Goal: Task Accomplishment & Management: Use online tool/utility

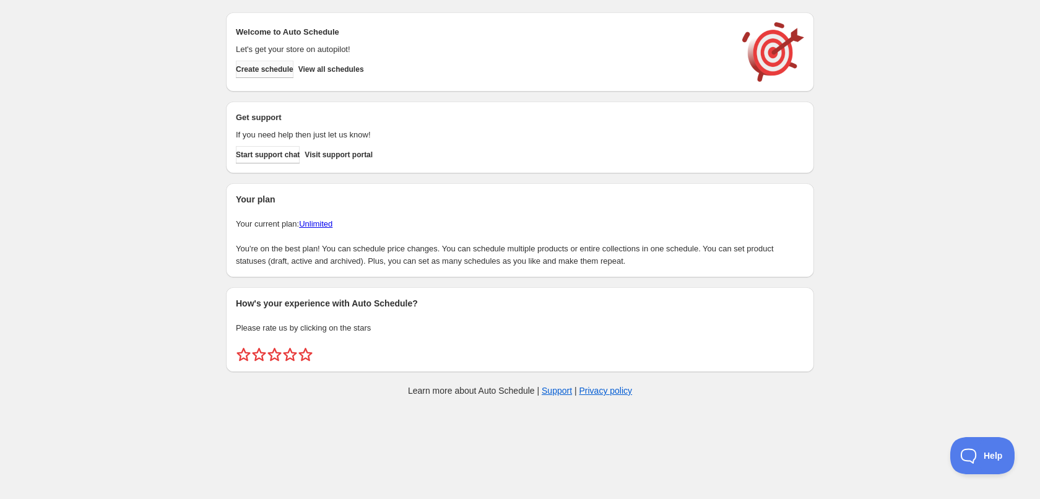
click at [274, 74] on button "Create schedule" at bounding box center [265, 69] width 58 height 17
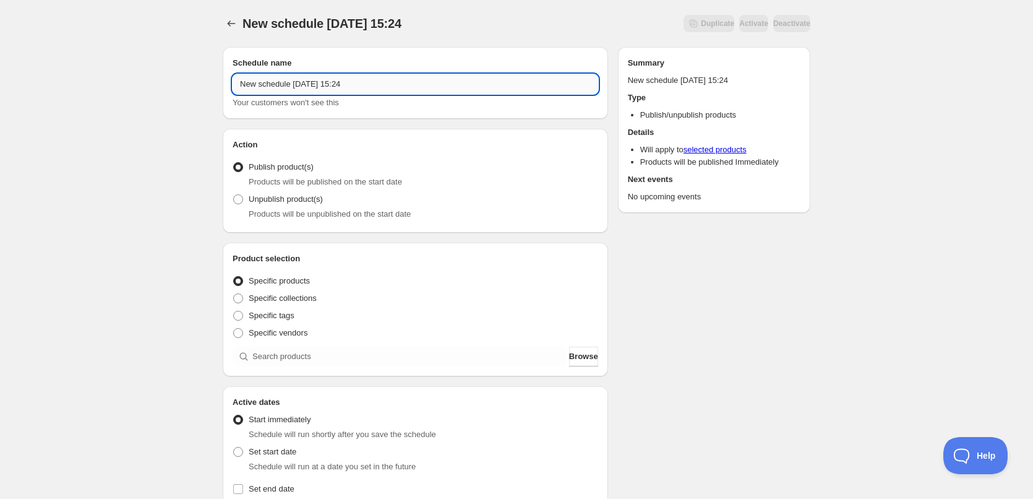
click at [317, 82] on input "New schedule [DATE] 15:24" at bounding box center [416, 84] width 366 height 20
type input "[DATE]"
drag, startPoint x: 108, startPoint y: 232, endPoint x: 136, endPoint y: 248, distance: 31.9
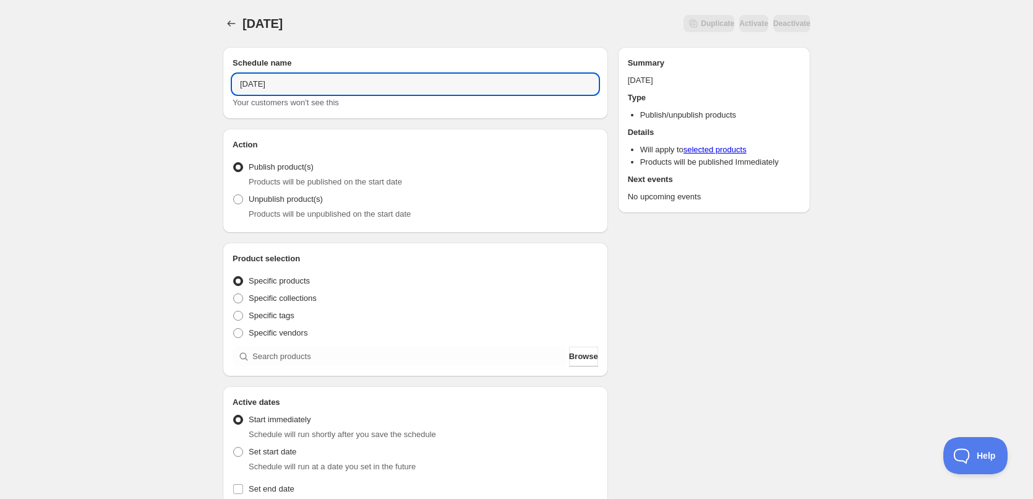
click at [108, 233] on div "[DATE]. This page is ready [DATE] Duplicate Activate Deactivate More actions Du…" at bounding box center [516, 471] width 1033 height 943
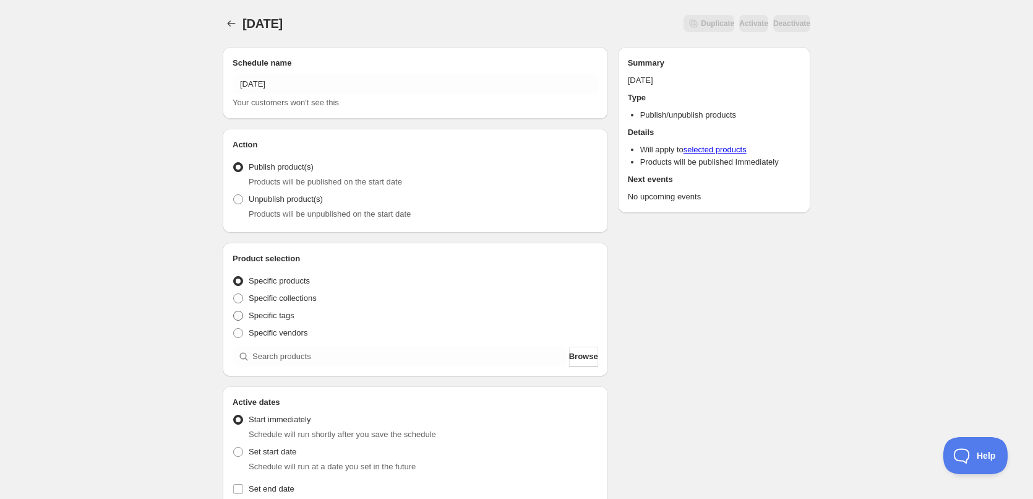
click at [286, 316] on span "Specific tags" at bounding box center [272, 315] width 46 height 9
click at [234, 311] on input "Specific tags" at bounding box center [233, 311] width 1 height 1
radio input "true"
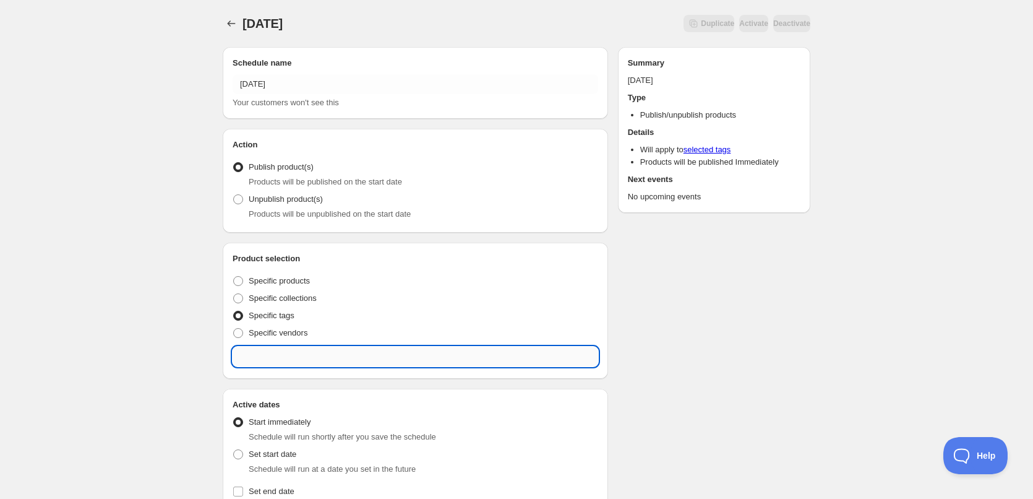
click at [316, 357] on input "text" at bounding box center [416, 357] width 366 height 20
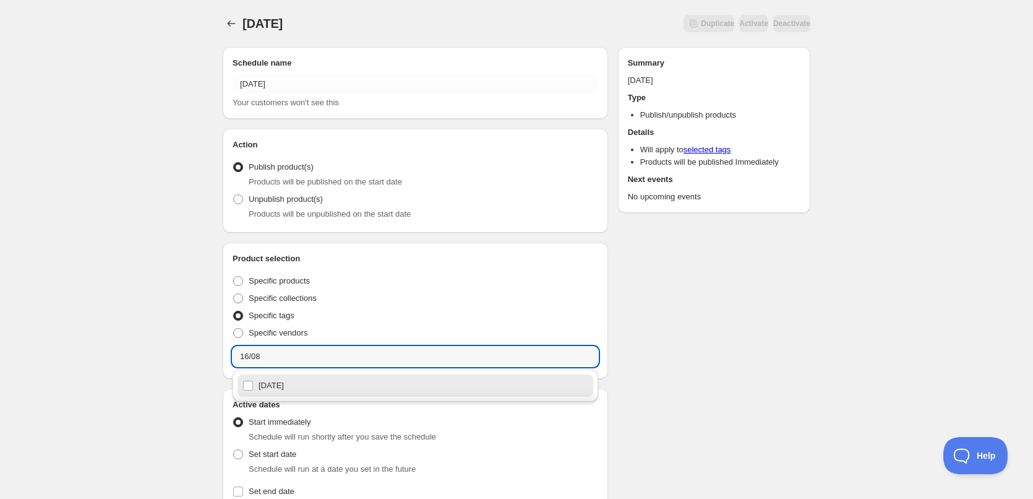
click at [246, 385] on div "[DATE]" at bounding box center [416, 385] width 346 height 17
type input "[DATE]"
checkbox input "true"
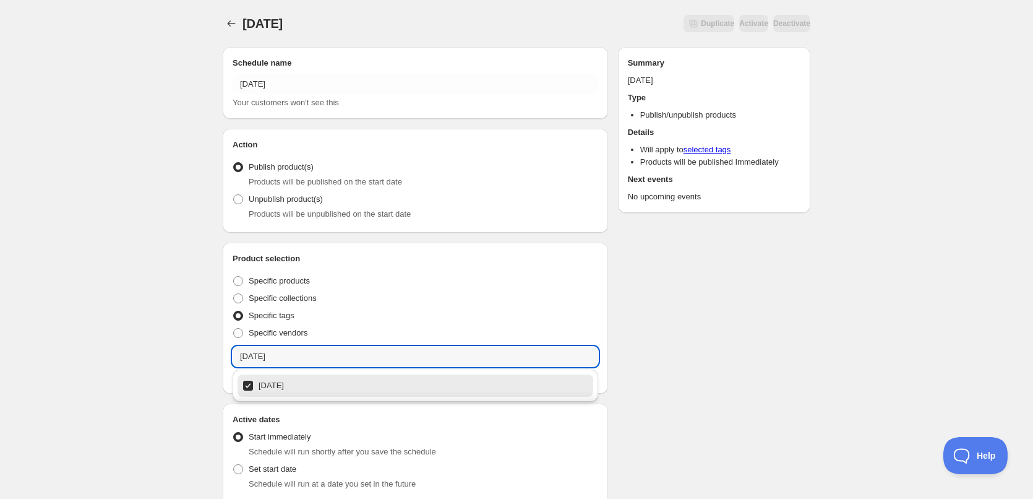
type input "[DATE]"
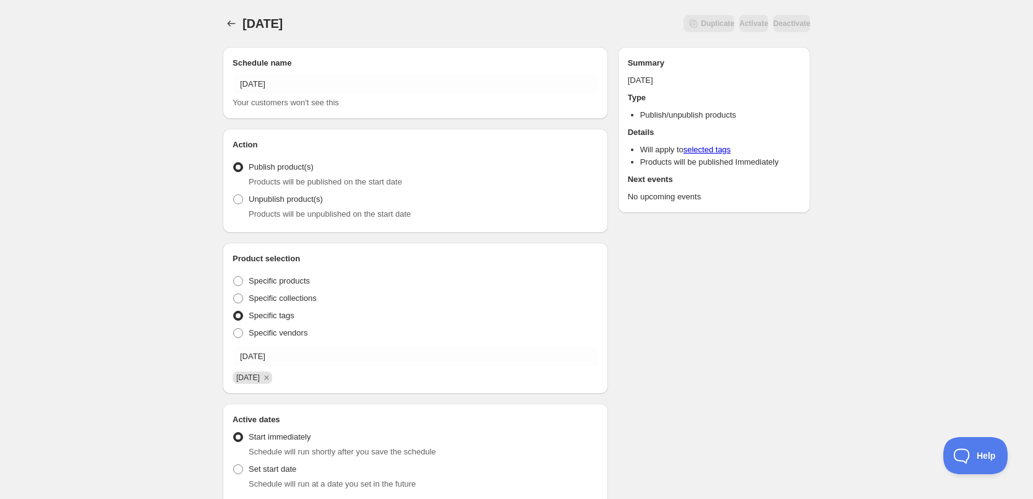
click at [181, 373] on div "[DATE]. This page is ready [DATE] Duplicate Activate Deactivate More actions Du…" at bounding box center [516, 480] width 1033 height 960
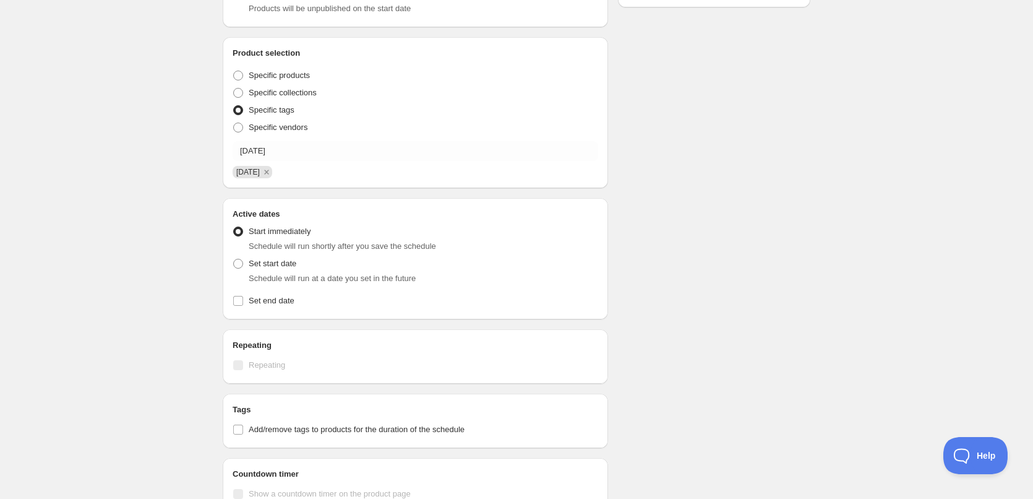
scroll to position [206, 0]
click at [238, 262] on span at bounding box center [238, 263] width 10 height 10
click at [234, 259] on input "Set start date" at bounding box center [233, 258] width 1 height 1
radio input "true"
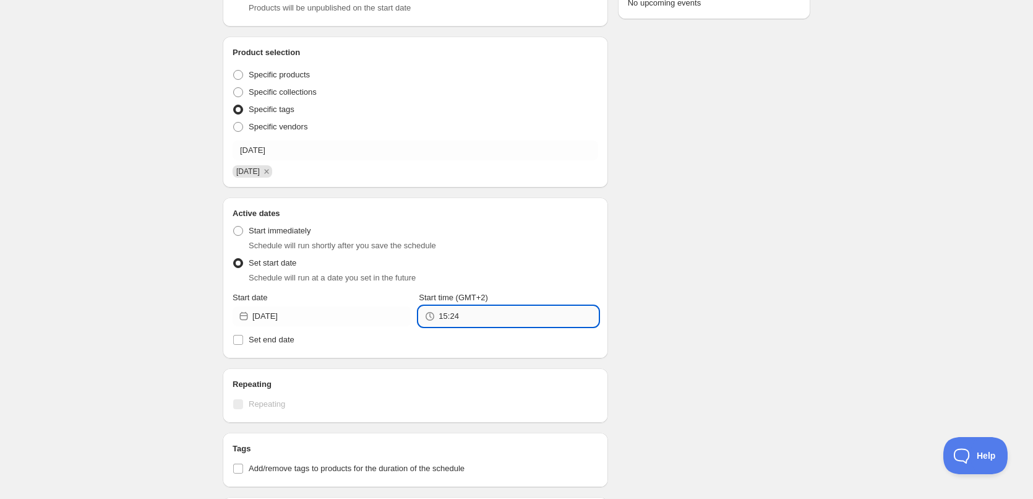
click at [489, 315] on input "15:24" at bounding box center [518, 316] width 159 height 20
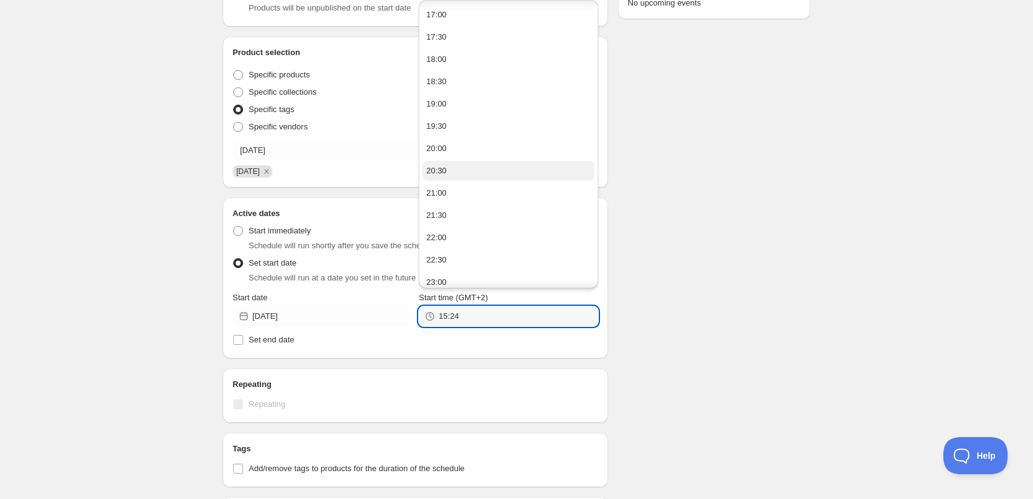
scroll to position [118, 0]
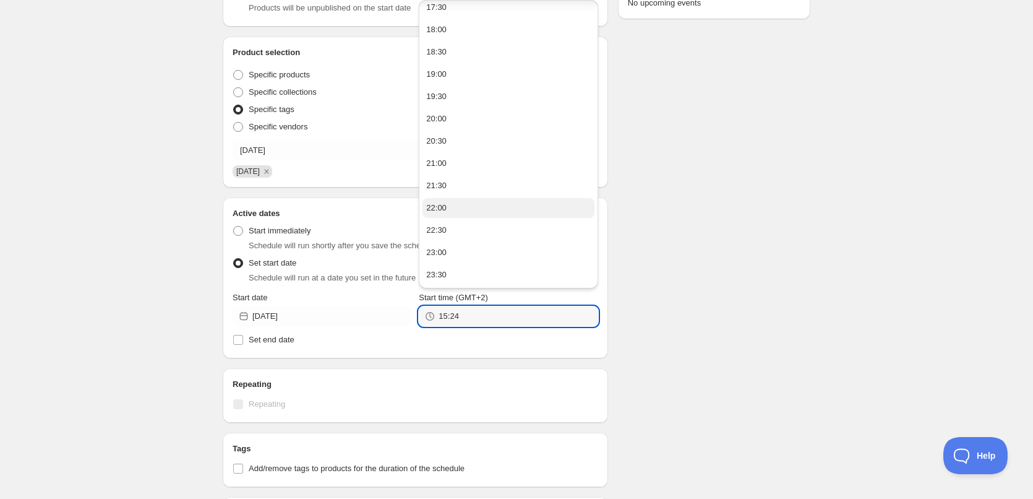
click at [478, 208] on button "22:00" at bounding box center [508, 208] width 171 height 20
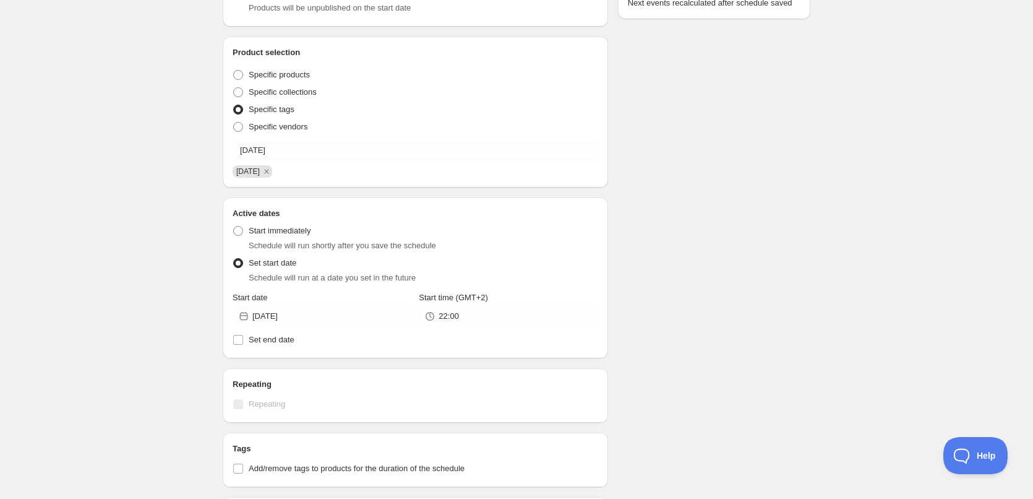
type input "22:00"
click at [235, 339] on input "Set end date" at bounding box center [238, 340] width 10 height 10
checkbox input "true"
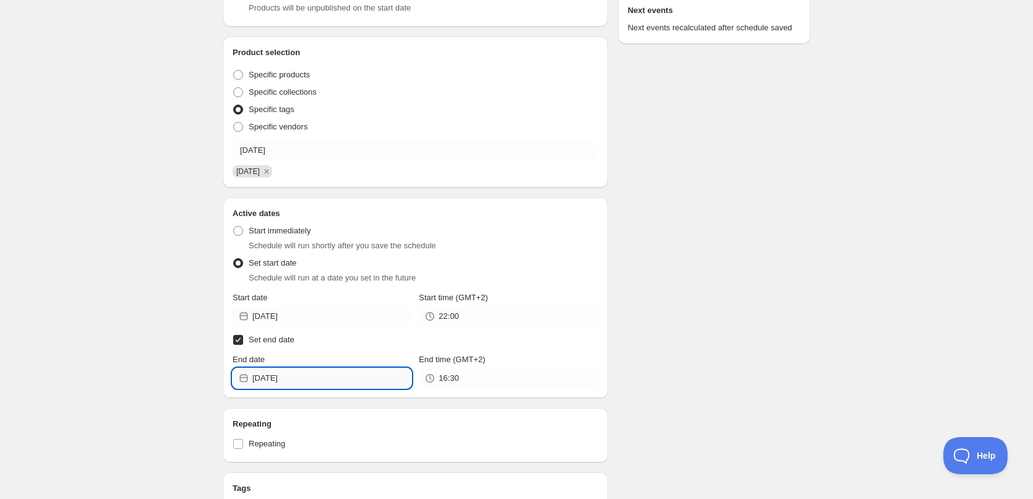
click at [298, 376] on input "2025-08-15" at bounding box center [331, 378] width 159 height 20
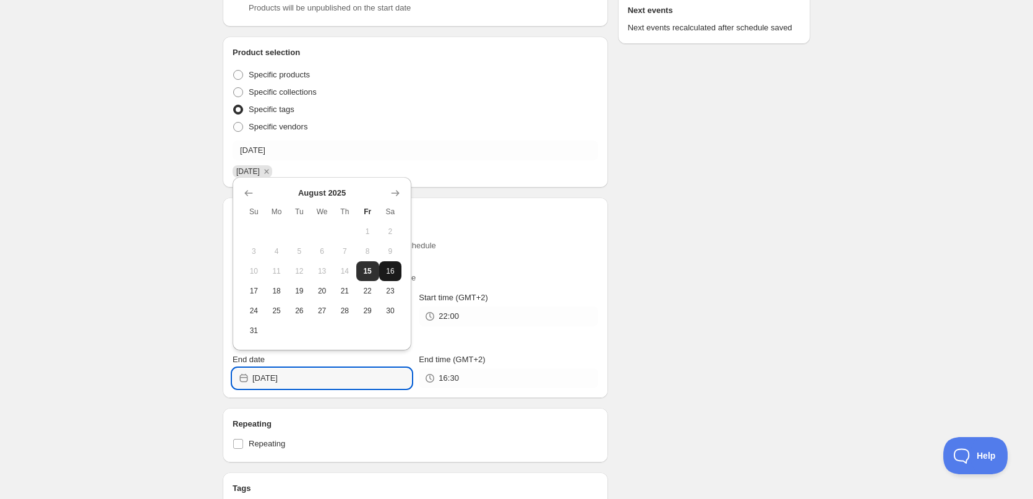
click at [386, 275] on span "16" at bounding box center [390, 271] width 13 height 10
type input "2025-08-16"
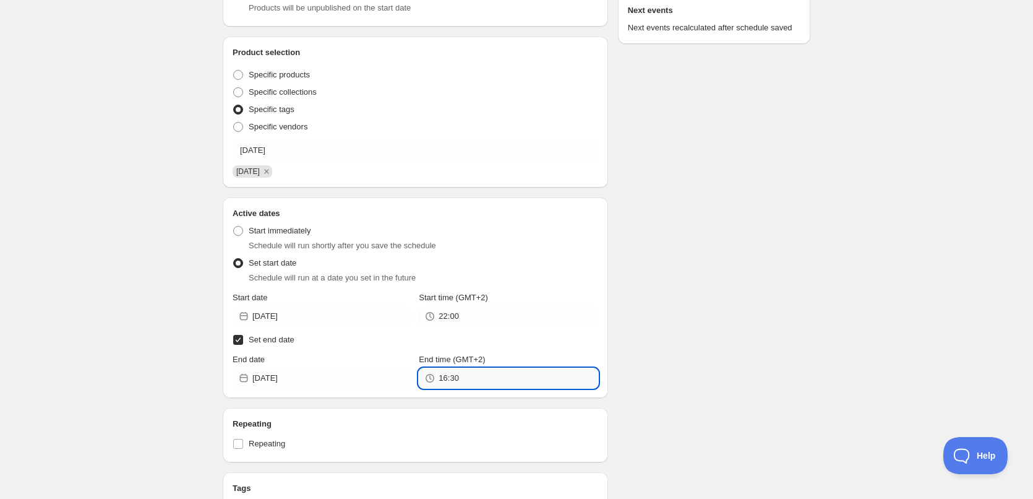
click at [452, 376] on input "16:30" at bounding box center [518, 378] width 159 height 20
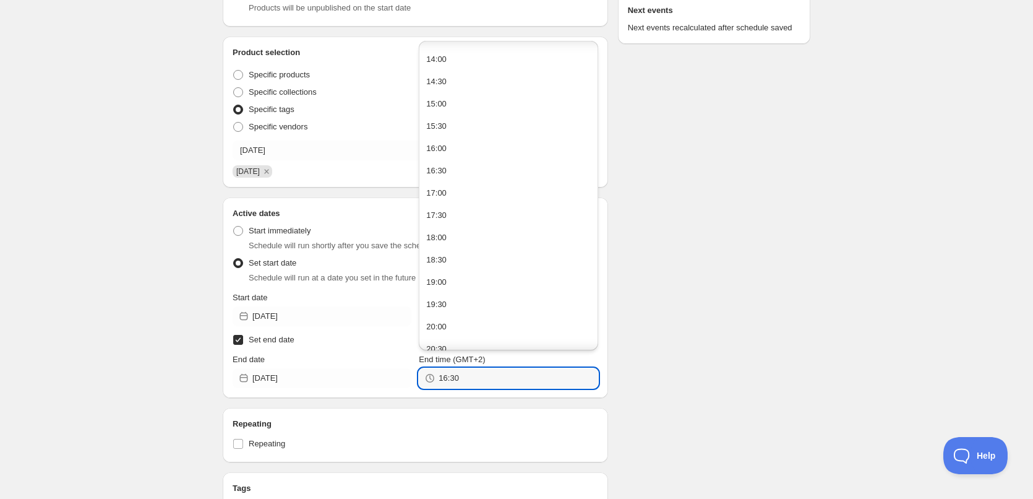
scroll to position [765, 0]
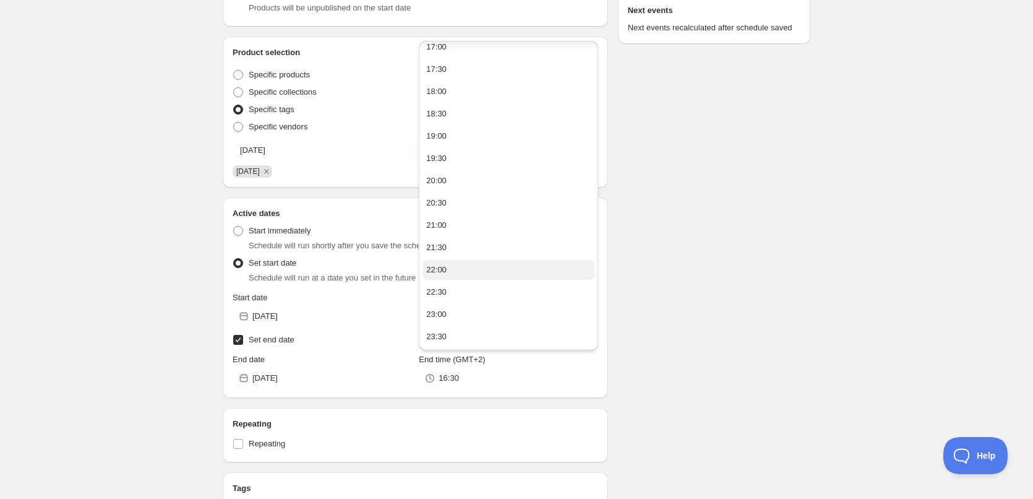
click at [470, 276] on button "22:00" at bounding box center [508, 270] width 171 height 20
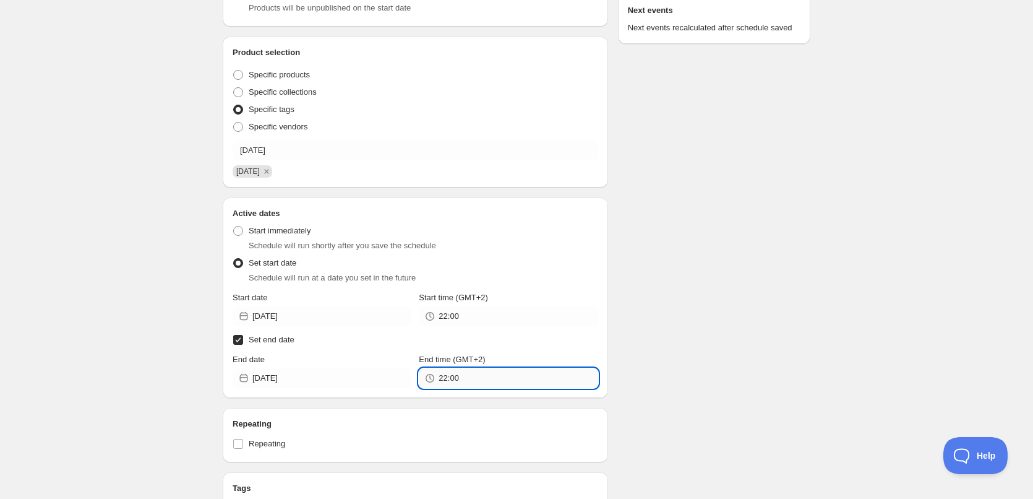
click at [454, 380] on input "22:00" at bounding box center [518, 378] width 159 height 20
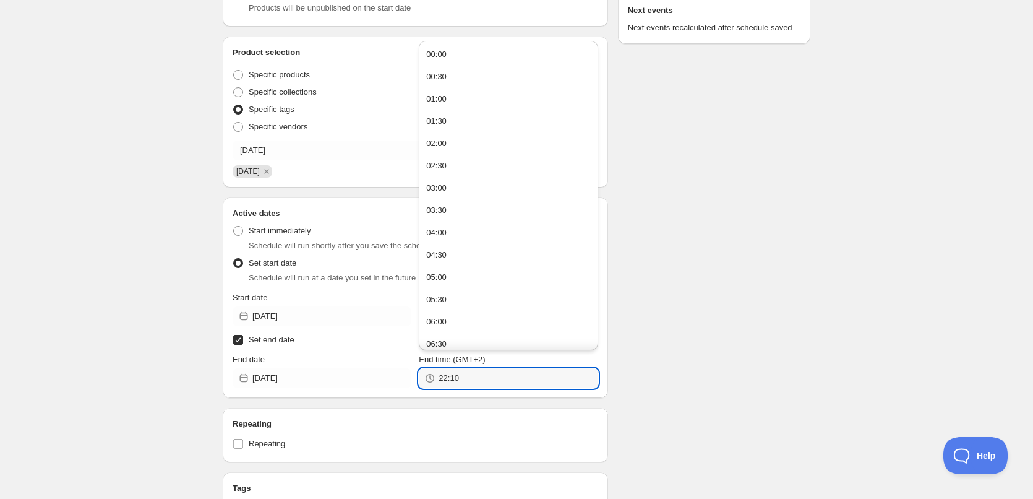
type input "22:10"
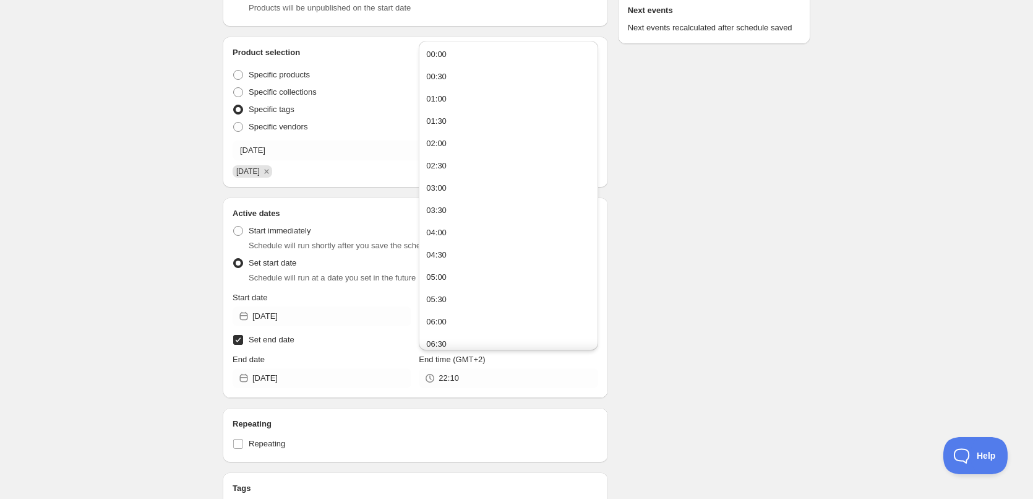
click at [705, 342] on div "Schedule name 16/08/2025 Your customers won't see this Action Action Publish pr…" at bounding box center [512, 349] width 598 height 1037
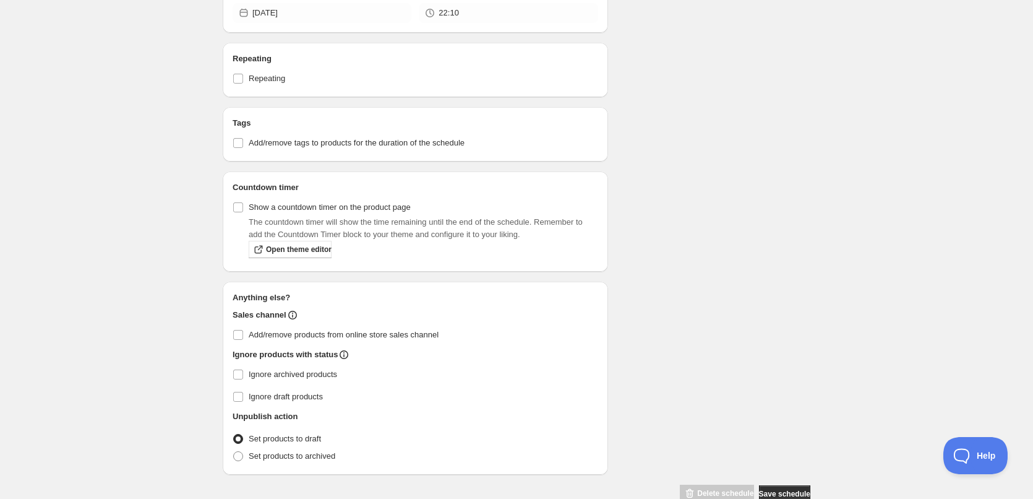
scroll to position [599, 0]
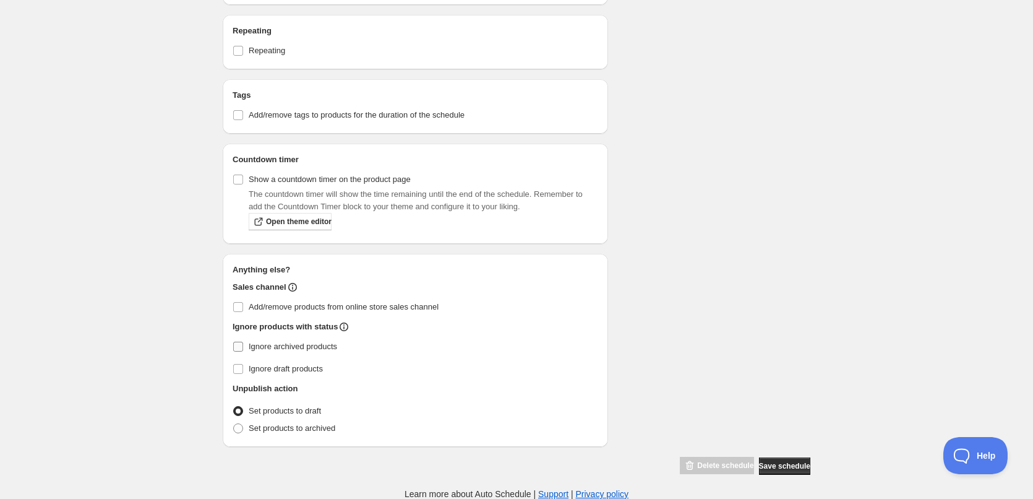
click at [272, 347] on span "Ignore archived products" at bounding box center [293, 346] width 88 height 9
click at [243, 347] on input "Ignore archived products" at bounding box center [238, 347] width 10 height 10
checkbox input "true"
click at [294, 428] on span "Set products to archived" at bounding box center [292, 427] width 87 height 9
click at [234, 424] on input "Set products to archived" at bounding box center [233, 423] width 1 height 1
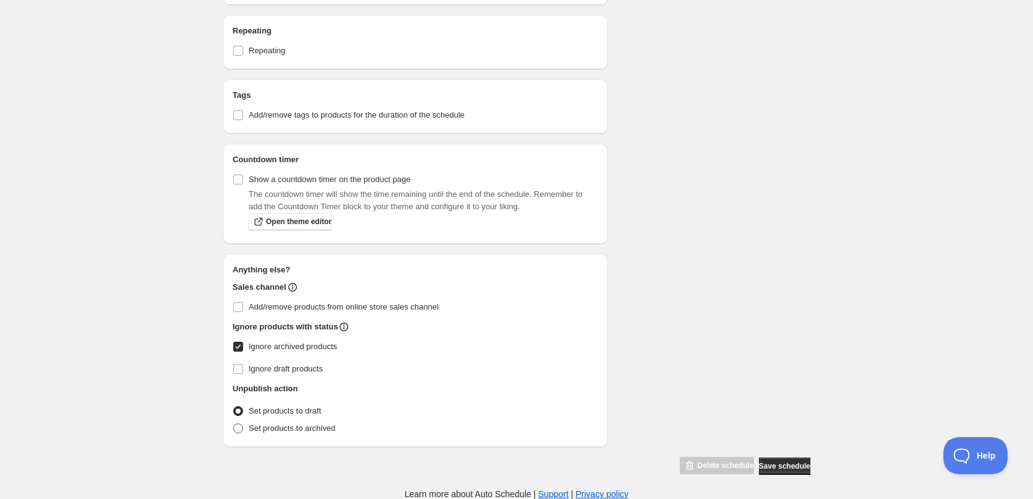
radio input "true"
click at [778, 465] on span "Save schedule" at bounding box center [784, 466] width 51 height 10
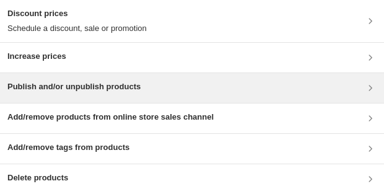
click at [71, 39] on h3 "Publish and/or unpublish products" at bounding box center [73, 86] width 133 height 12
